Goal: Use online tool/utility

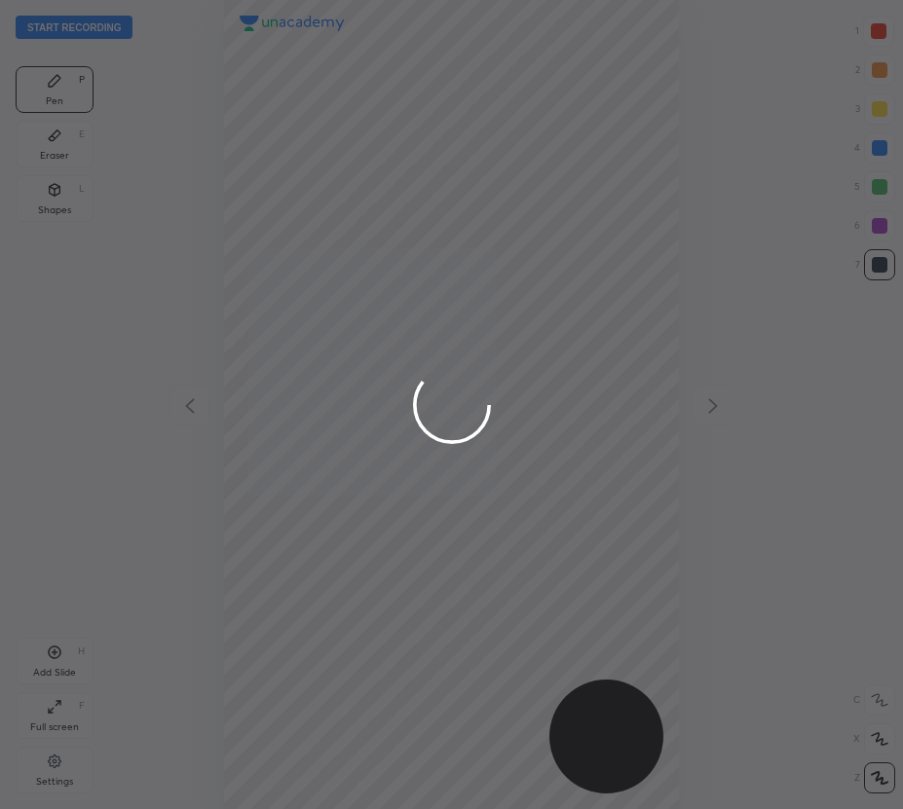
scroll to position [809, 591]
click at [879, 144] on div at bounding box center [451, 404] width 903 height 809
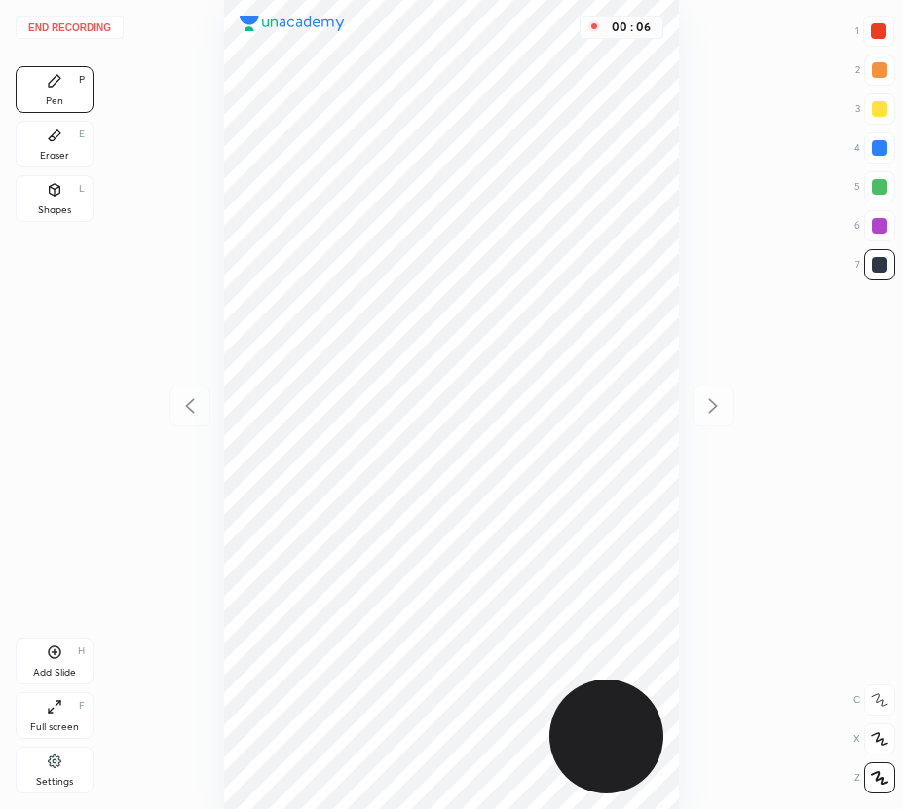
drag, startPoint x: 874, startPoint y: 149, endPoint x: 856, endPoint y: 147, distance: 17.6
click at [874, 147] on div at bounding box center [880, 148] width 16 height 16
drag, startPoint x: 61, startPoint y: 143, endPoint x: 80, endPoint y: 145, distance: 18.6
click at [64, 143] on div "Eraser E" at bounding box center [55, 144] width 78 height 47
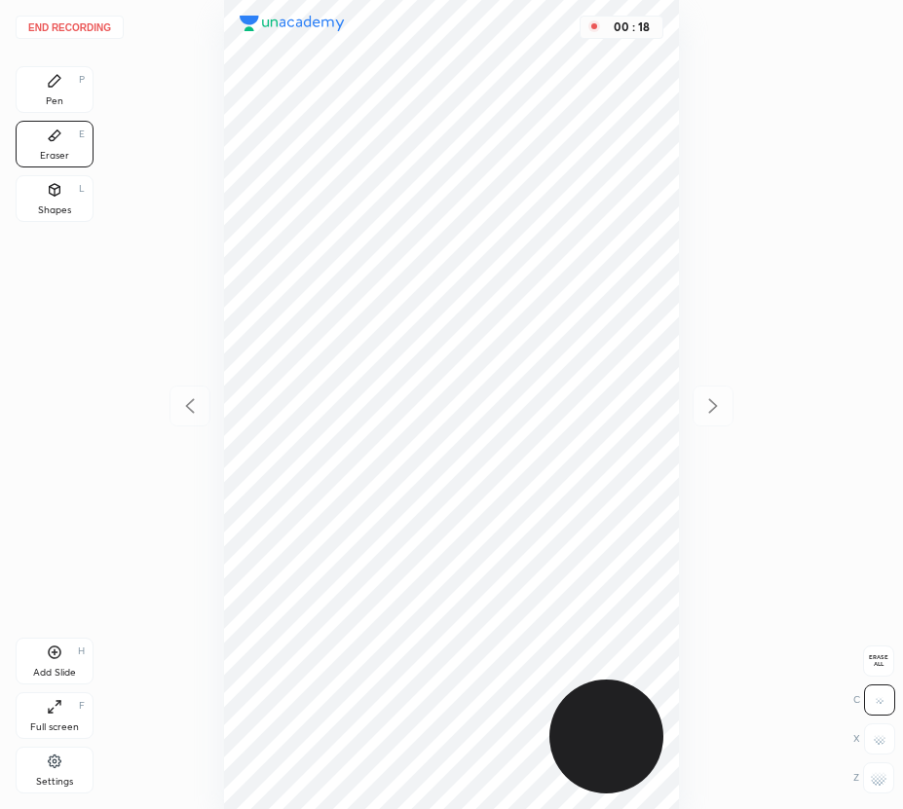
click at [68, 95] on div "Pen P" at bounding box center [55, 89] width 78 height 47
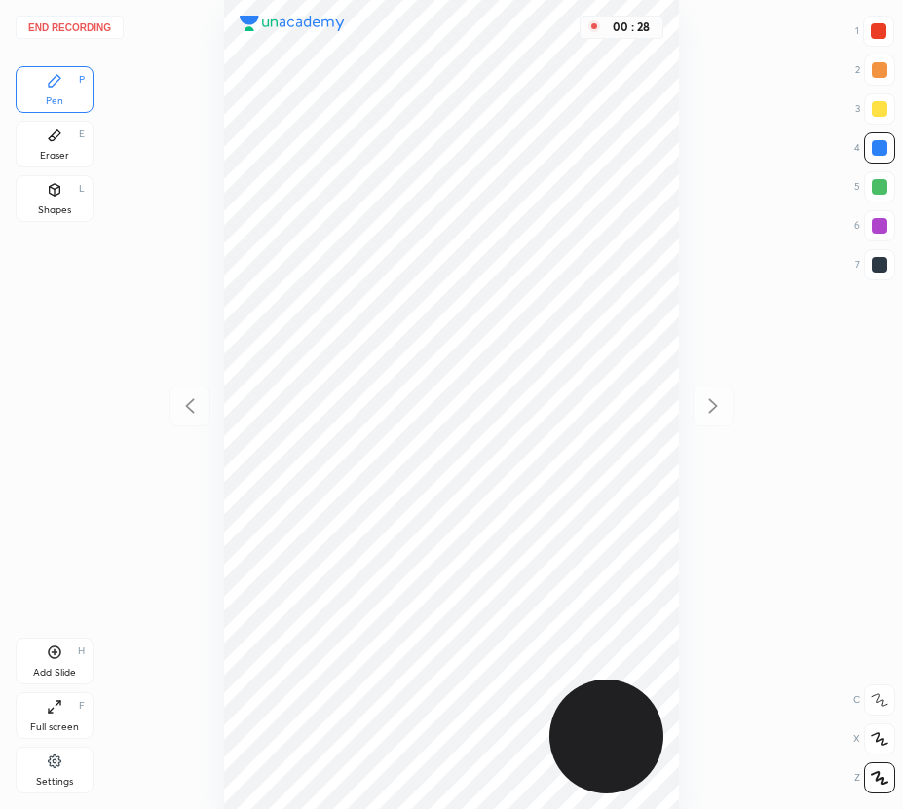
click at [878, 24] on div at bounding box center [878, 31] width 31 height 31
click at [52, 657] on icon at bounding box center [55, 653] width 13 height 13
click at [191, 404] on icon at bounding box center [189, 405] width 23 height 23
click at [721, 395] on icon at bounding box center [712, 405] width 23 height 23
click at [880, 187] on div at bounding box center [880, 187] width 16 height 16
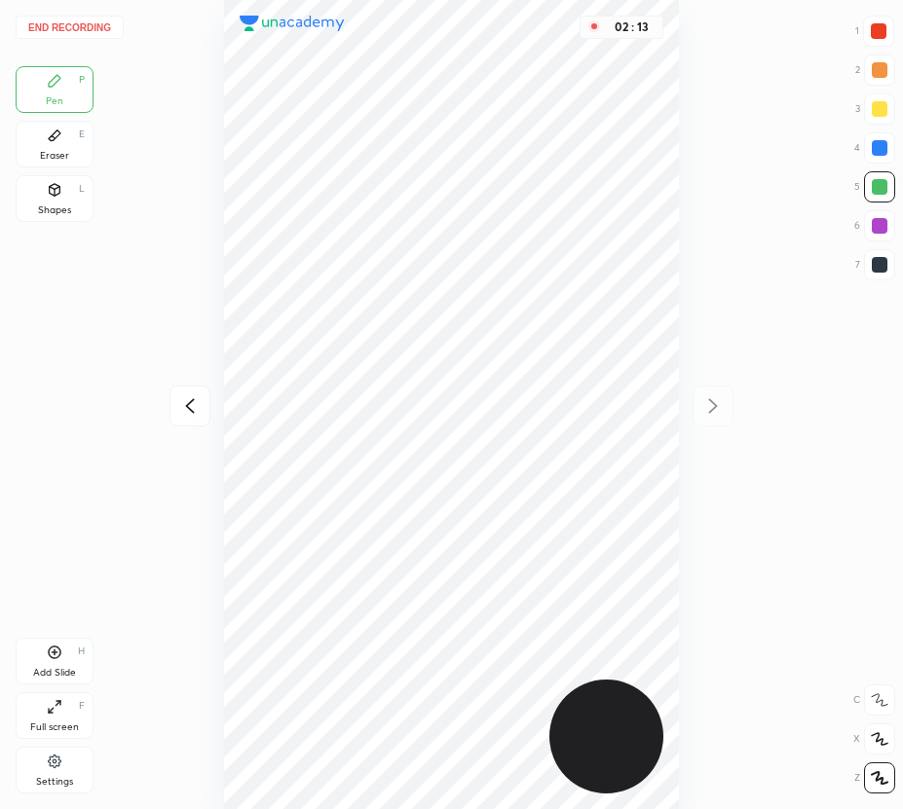
click at [41, 670] on div "Add Slide" at bounding box center [54, 673] width 43 height 10
click at [67, 29] on button "End recording" at bounding box center [70, 27] width 108 height 23
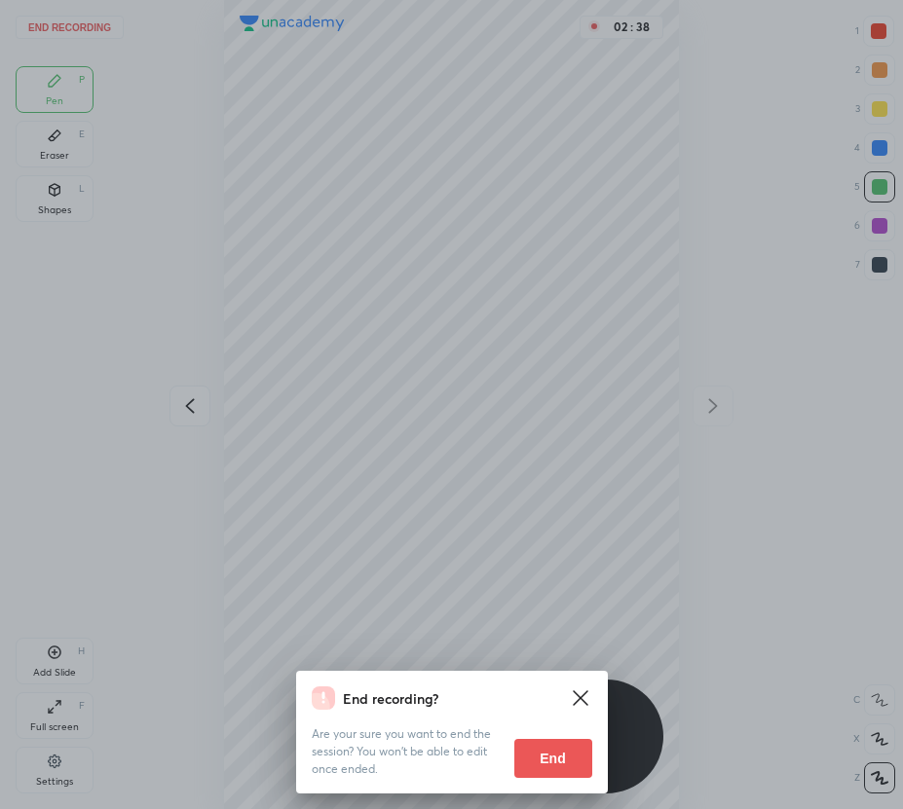
click at [557, 762] on button "End" at bounding box center [553, 758] width 78 height 39
